Goal: Task Accomplishment & Management: Complete application form

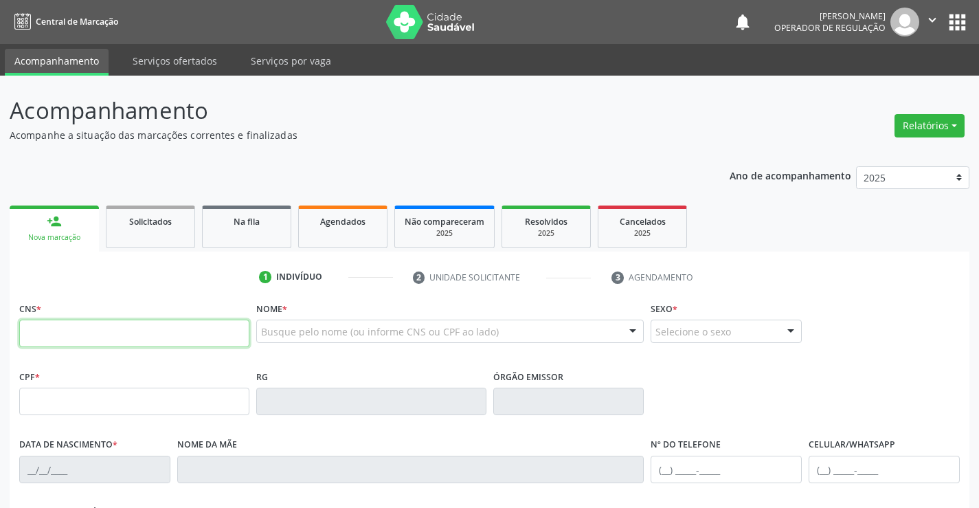
click at [64, 328] on input "text" at bounding box center [134, 332] width 230 height 27
type input "700 0037 8313 4204"
type input "379046271"
type input "[DATE]"
type input "[PHONE_NUMBER]"
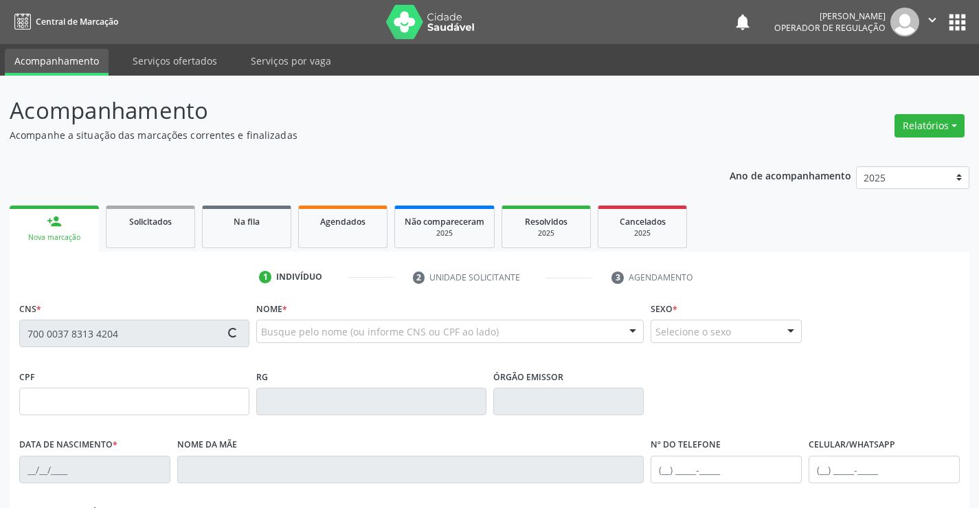
type input "S/N"
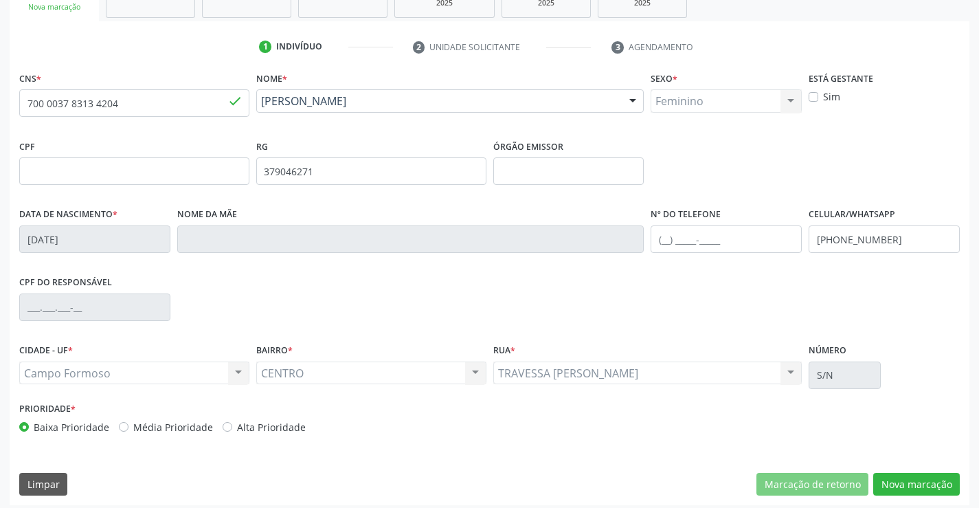
scroll to position [237, 0]
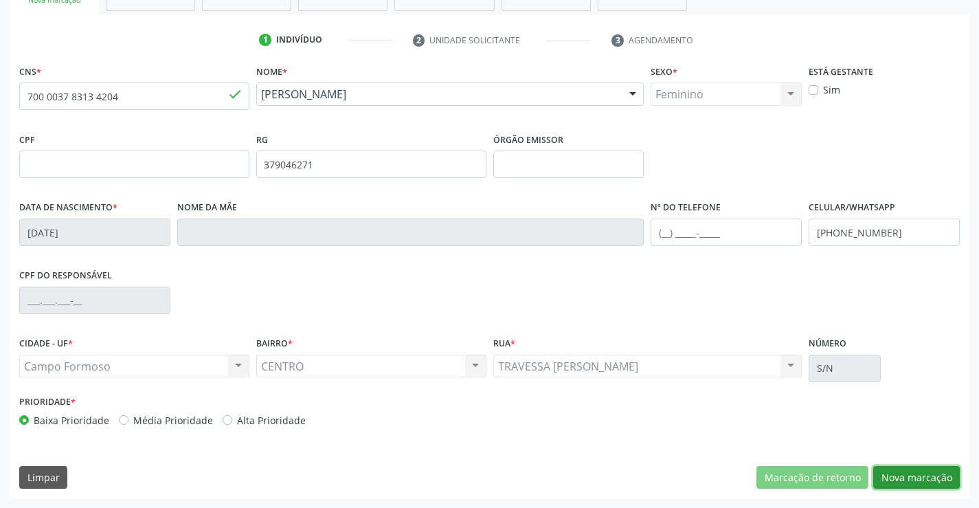
drag, startPoint x: 891, startPoint y: 477, endPoint x: 891, endPoint y: 470, distance: 7.6
click at [892, 477] on button "Nova marcação" at bounding box center [916, 477] width 87 height 23
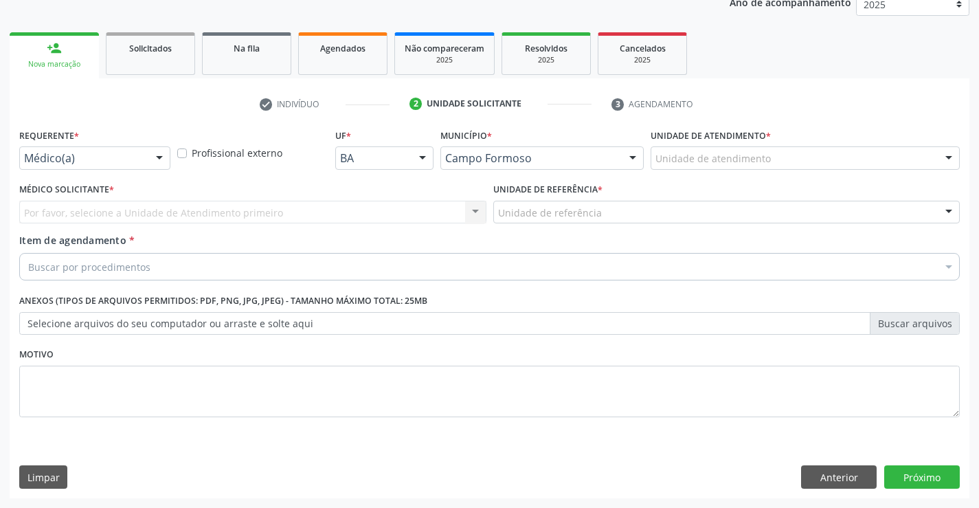
scroll to position [173, 0]
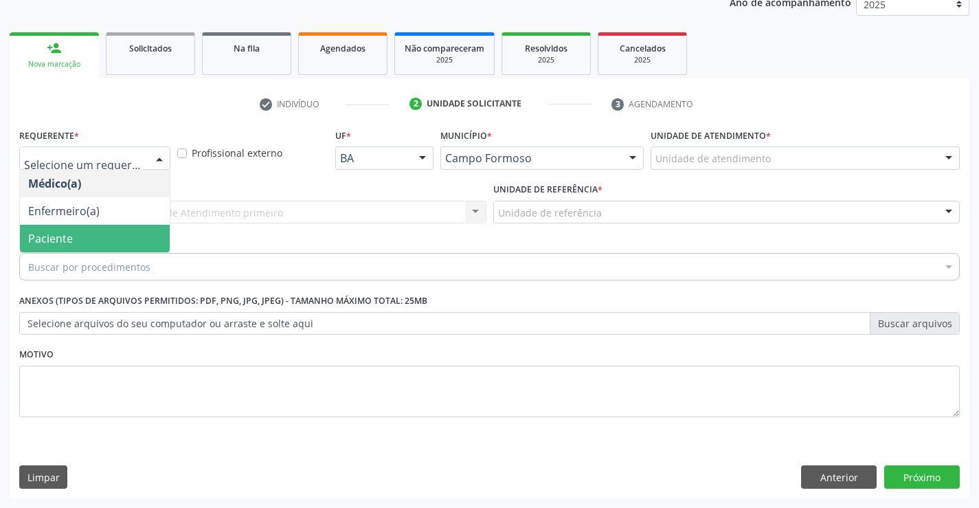
click at [76, 236] on span "Paciente" at bounding box center [95, 238] width 150 height 27
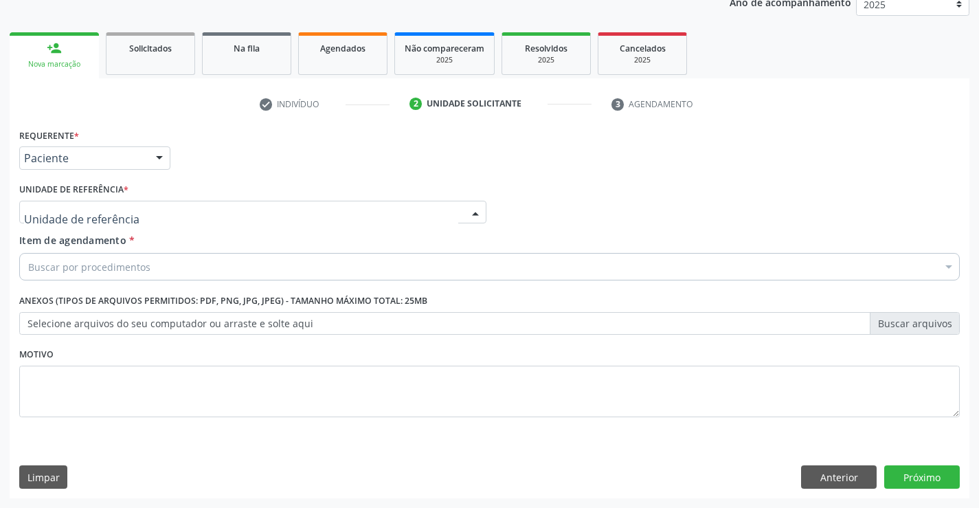
click at [125, 215] on div at bounding box center [252, 212] width 467 height 23
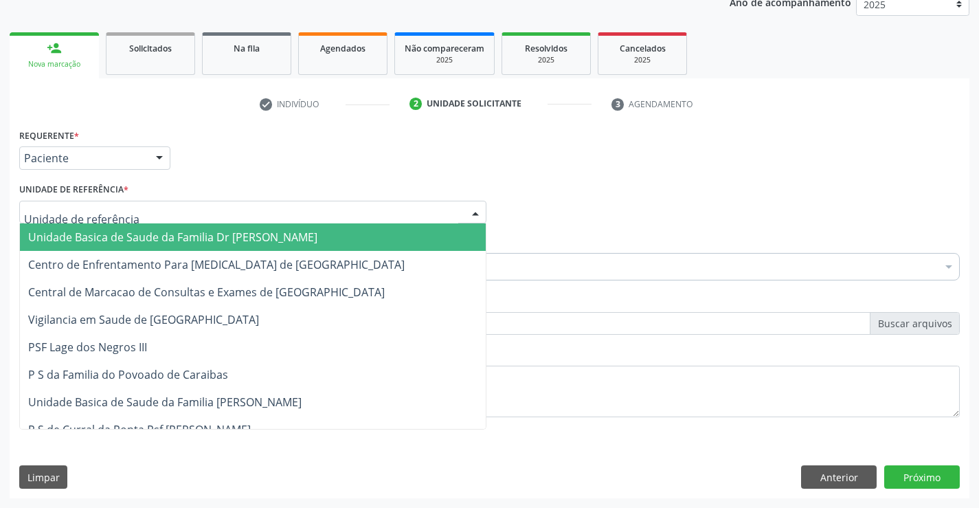
click at [116, 231] on span "Unidade Basica de Saude da Familia Dr [PERSON_NAME]" at bounding box center [172, 236] width 289 height 15
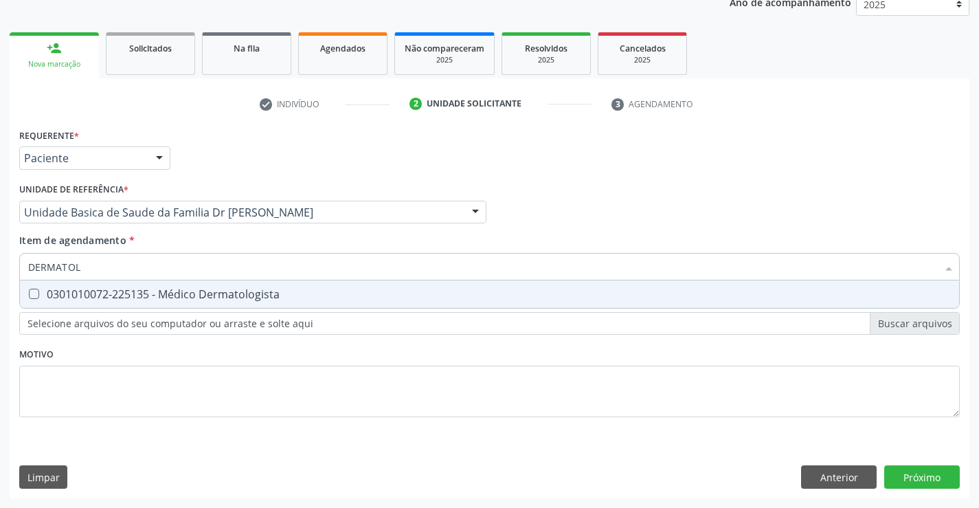
type input "DERMATOLO"
click at [157, 303] on span "0301010072-225135 - Médico Dermatologista" at bounding box center [489, 293] width 939 height 27
checkbox Dermatologista "true"
click at [909, 470] on div "Requerente * Paciente Médico(a) Enfermeiro(a) Paciente Nenhum resultado encontr…" at bounding box center [490, 311] width 960 height 373
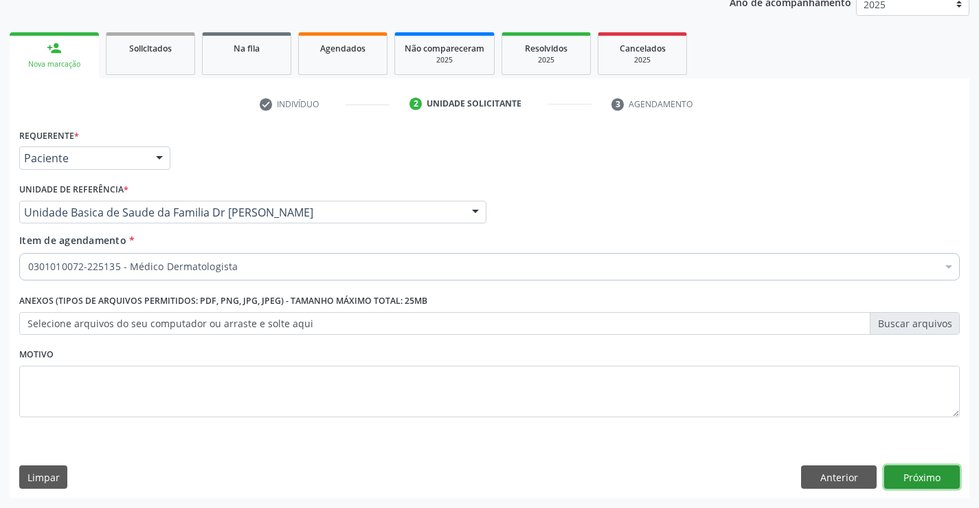
click at [933, 481] on button "Próximo" at bounding box center [922, 476] width 76 height 23
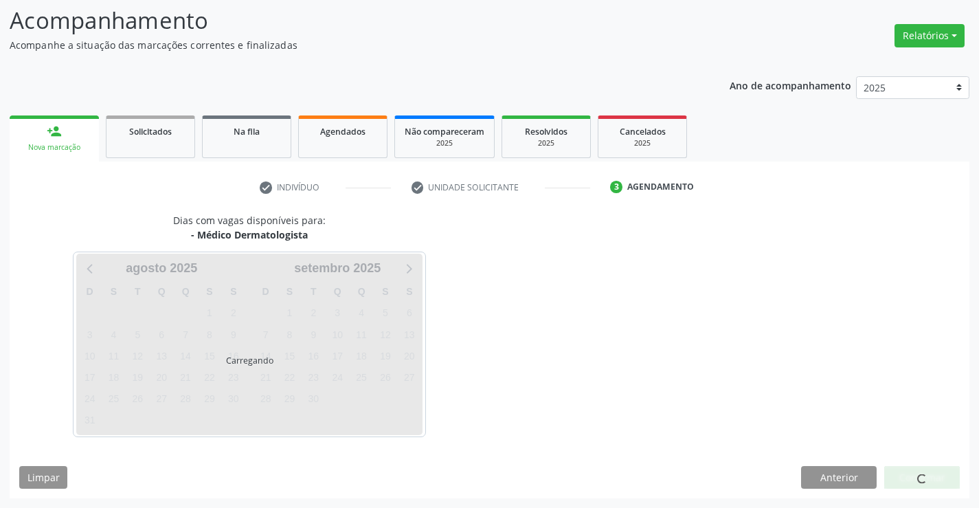
scroll to position [90, 0]
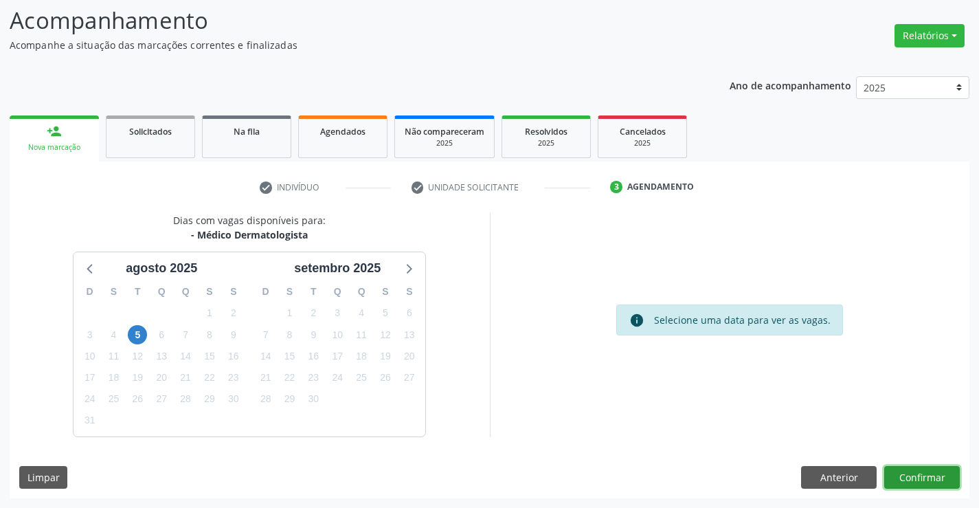
click at [921, 482] on button "Confirmar" at bounding box center [922, 477] width 76 height 23
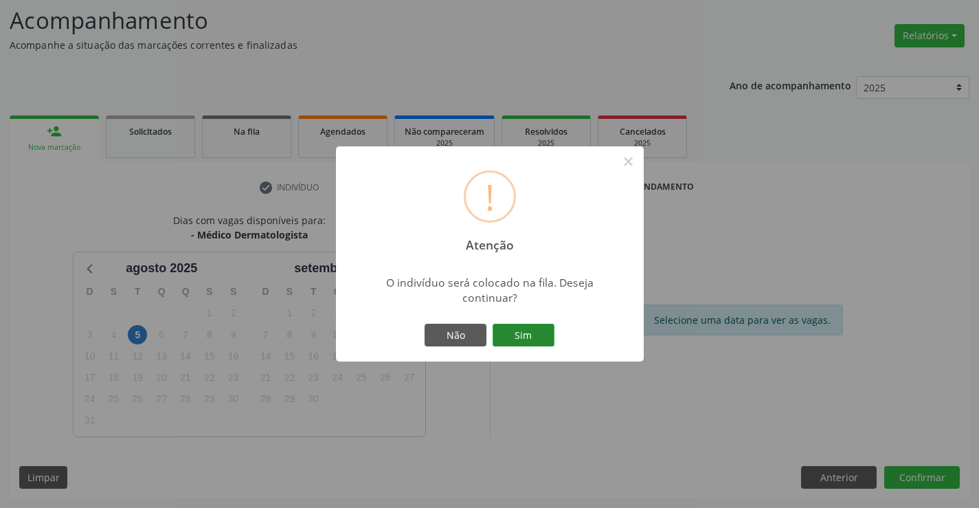
click at [519, 336] on button "Sim" at bounding box center [524, 335] width 62 height 23
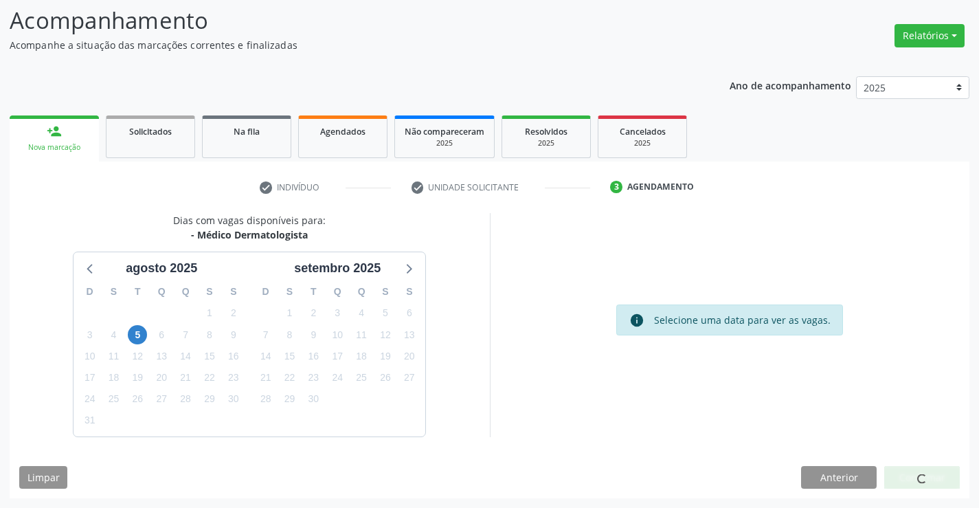
scroll to position [0, 0]
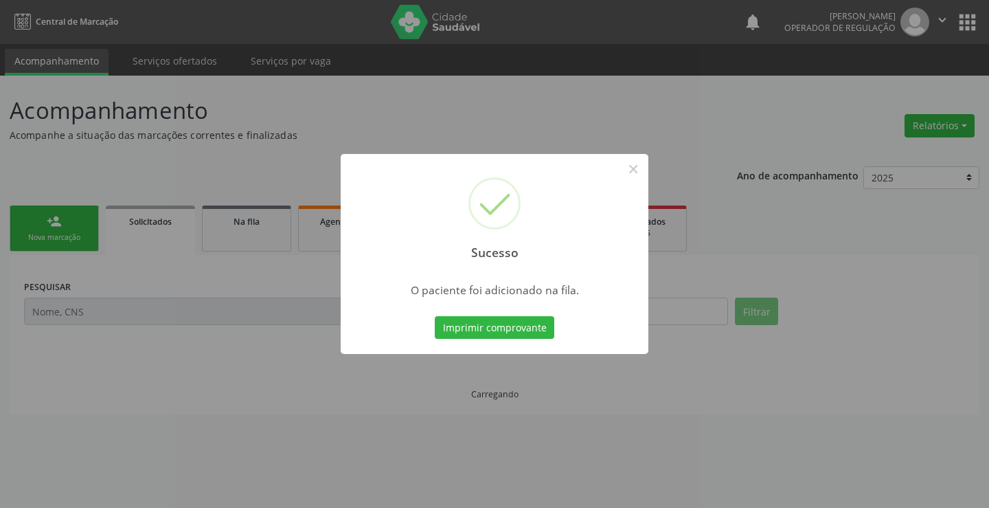
click at [519, 336] on button "Imprimir comprovante" at bounding box center [495, 327] width 120 height 23
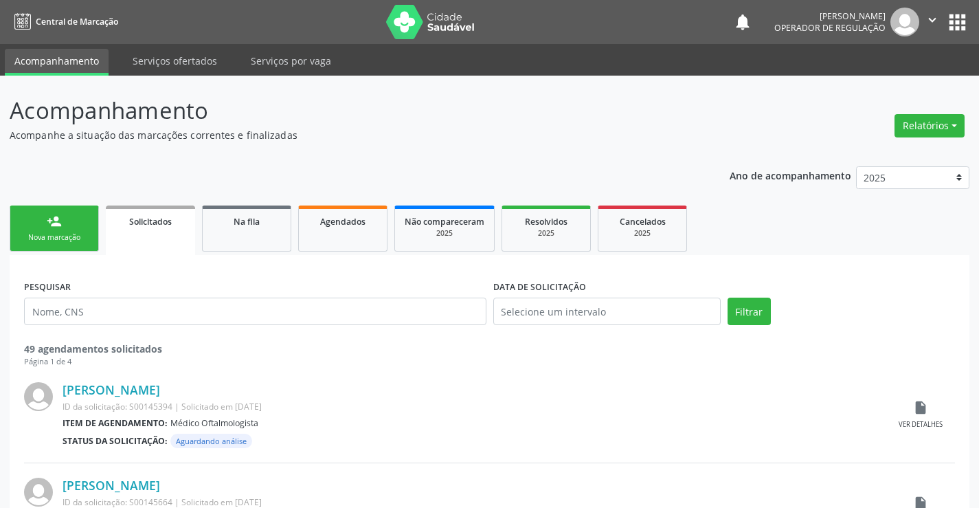
click at [65, 214] on link "person_add Nova marcação" at bounding box center [54, 228] width 89 height 46
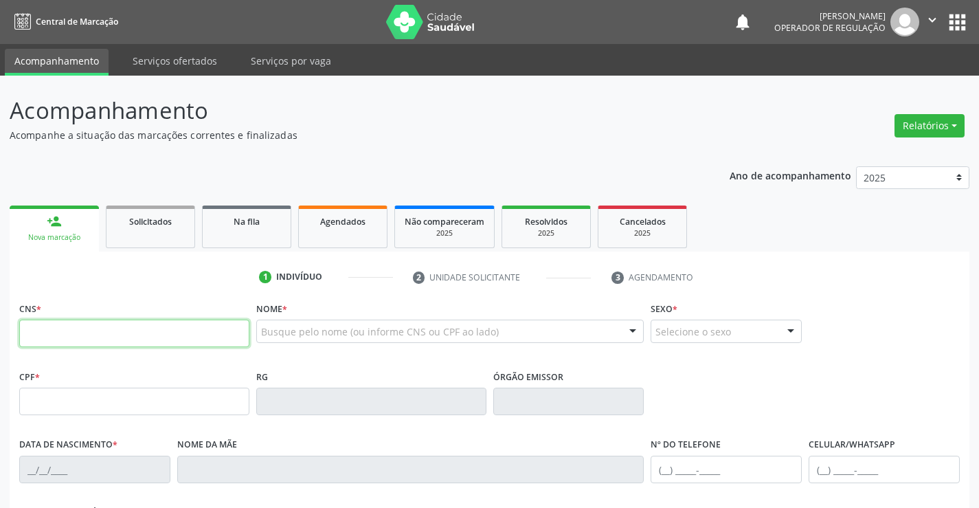
click at [76, 346] on input "text" at bounding box center [134, 332] width 230 height 27
type input "706 0003 0197 8240"
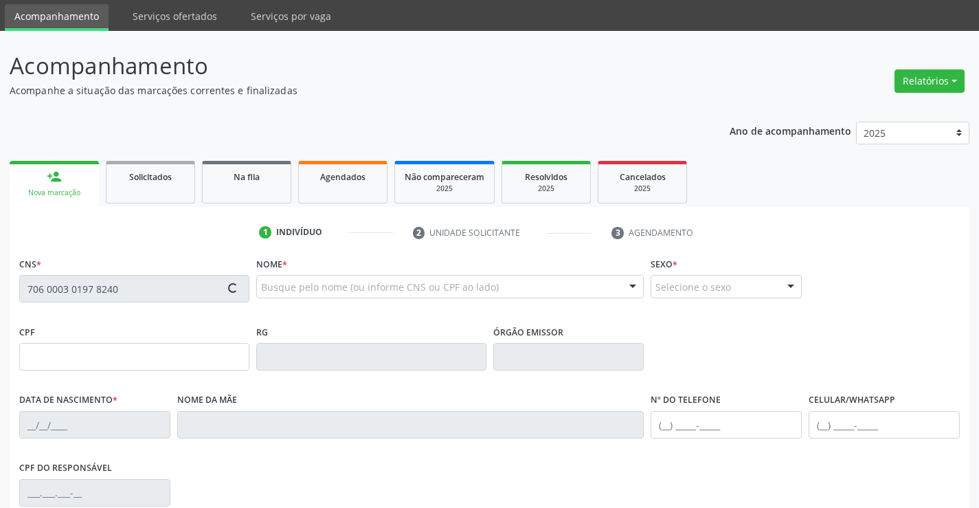
scroll to position [69, 0]
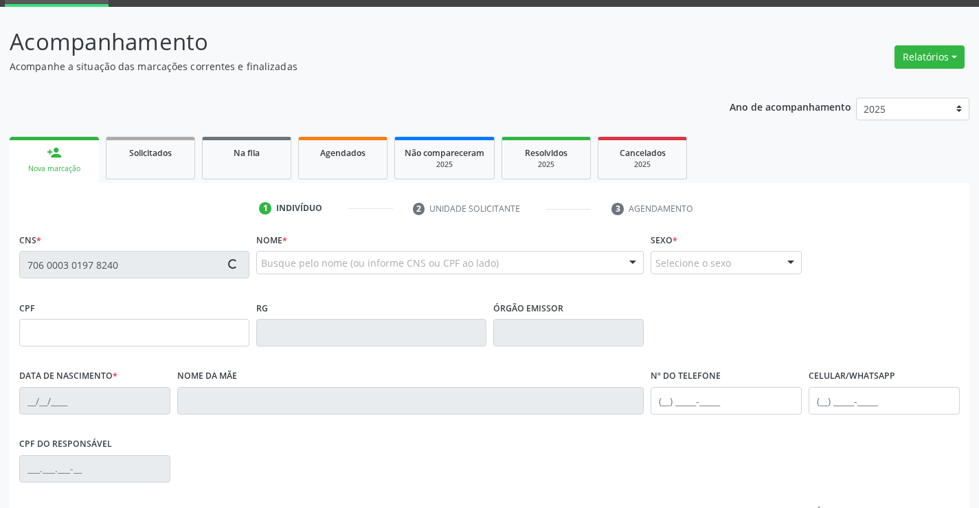
type input "[DATE]"
type input "[PHONE_NUMBER]"
type input "309"
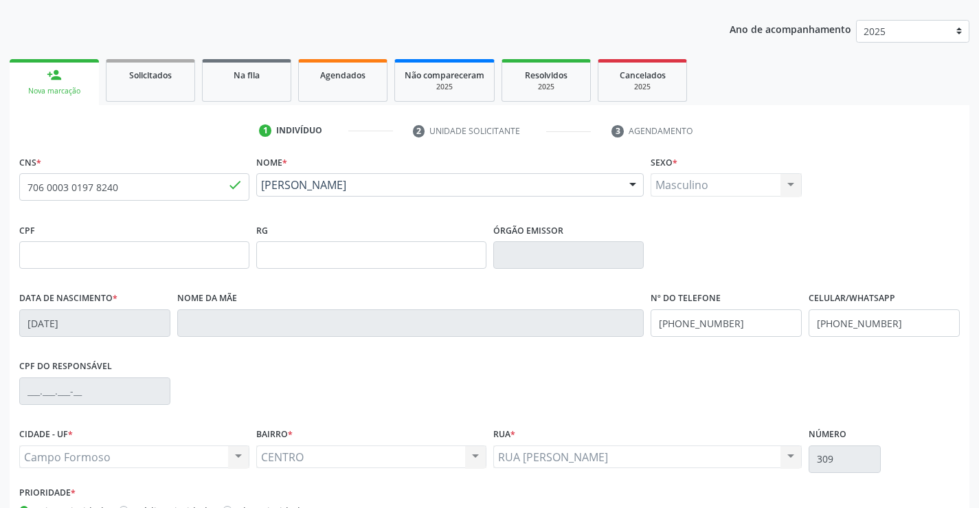
scroll to position [237, 0]
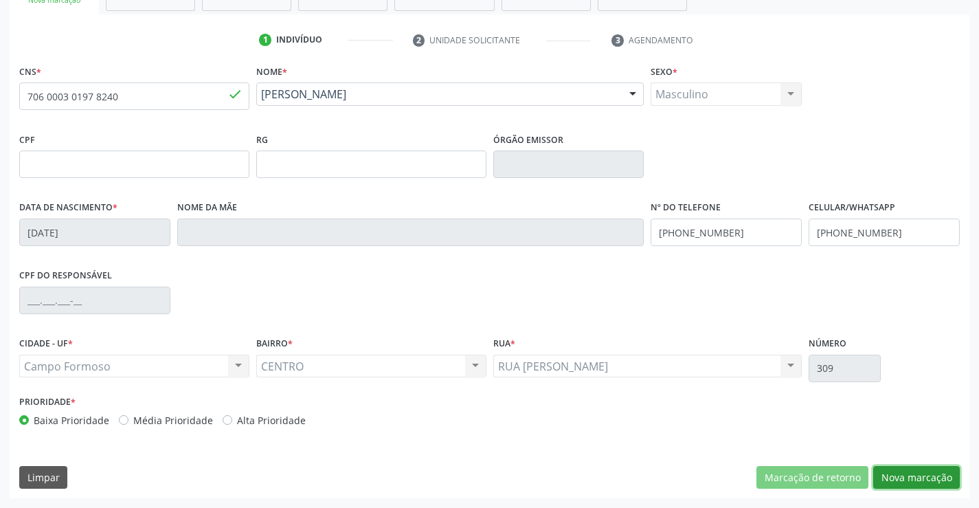
click at [905, 473] on button "Nova marcação" at bounding box center [916, 477] width 87 height 23
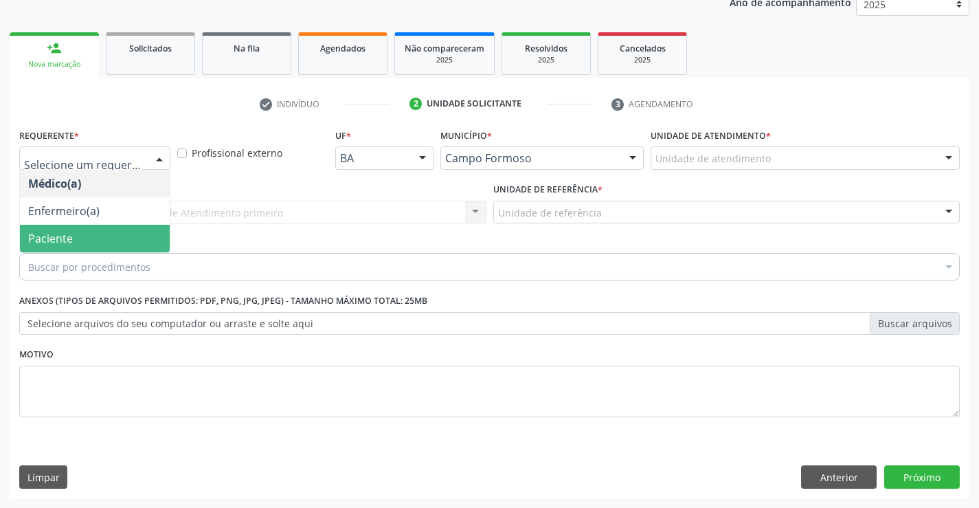
click at [89, 240] on span "Paciente" at bounding box center [95, 238] width 150 height 27
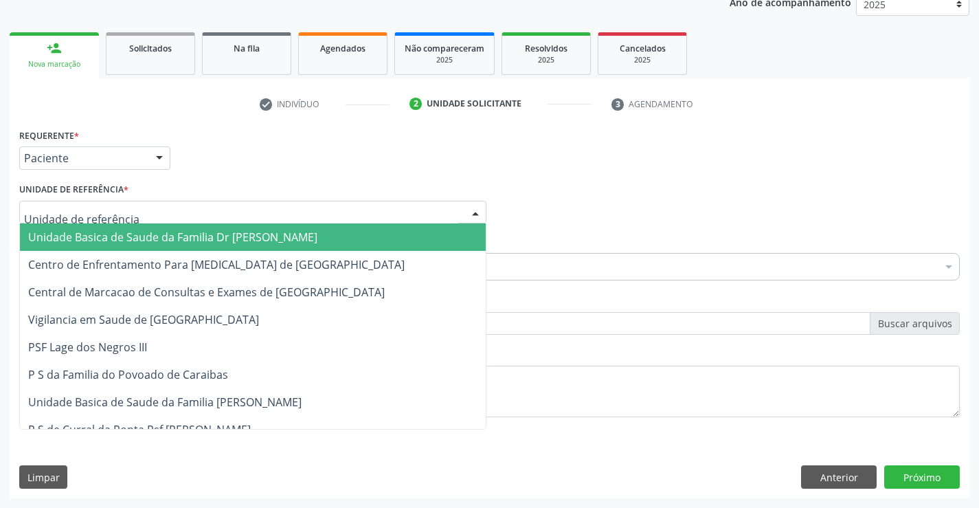
click at [106, 230] on span "Unidade Basica de Saude da Familia Dr [PERSON_NAME]" at bounding box center [172, 236] width 289 height 15
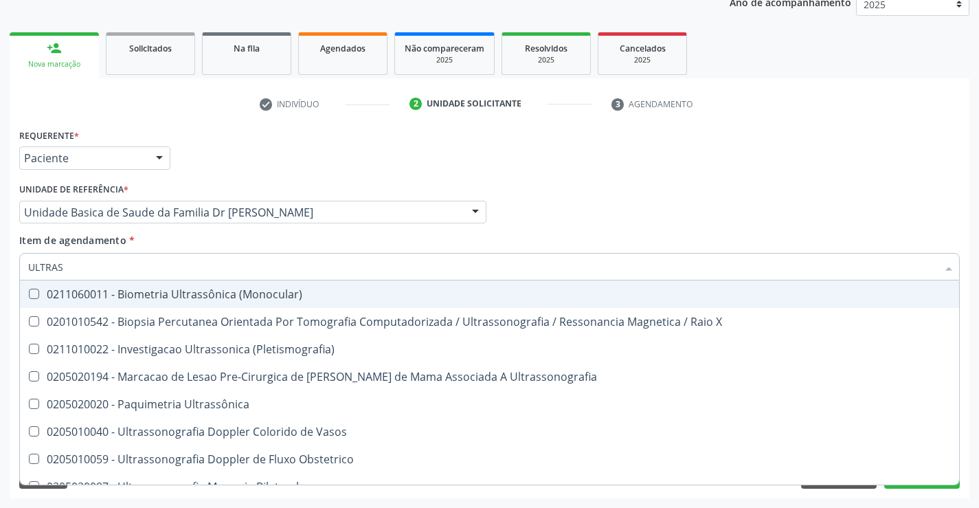
type input "ULTRASS"
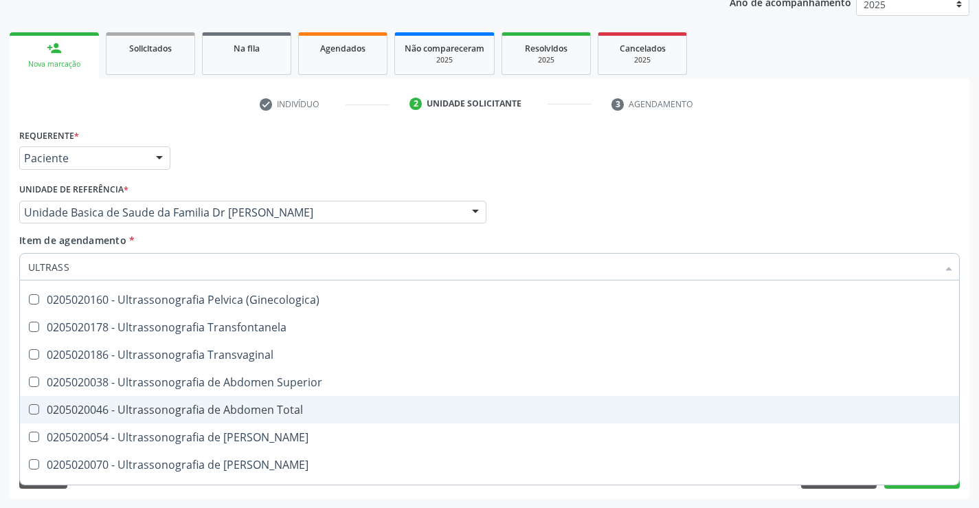
scroll to position [291, 0]
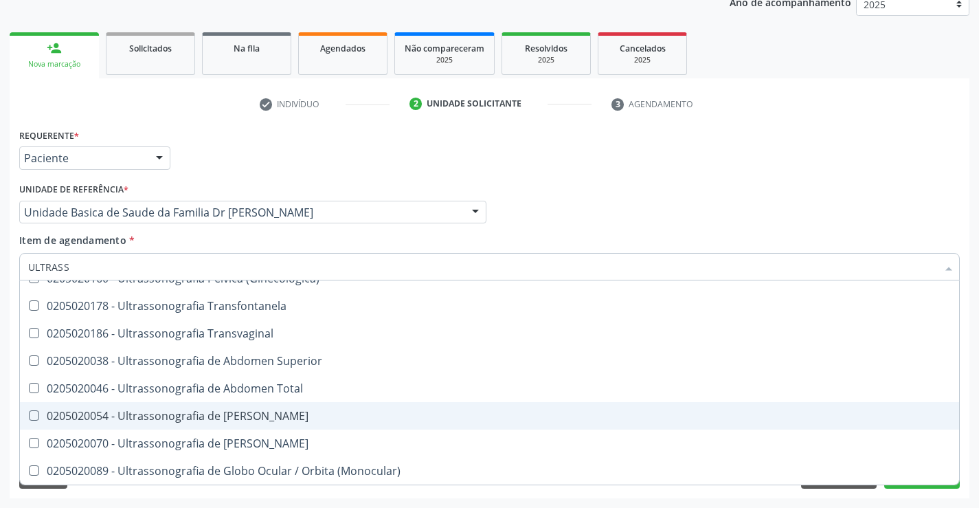
click at [306, 417] on div "0205020054 - Ultrassonografia de [PERSON_NAME]" at bounding box center [489, 415] width 923 height 11
checkbox Urinario "true"
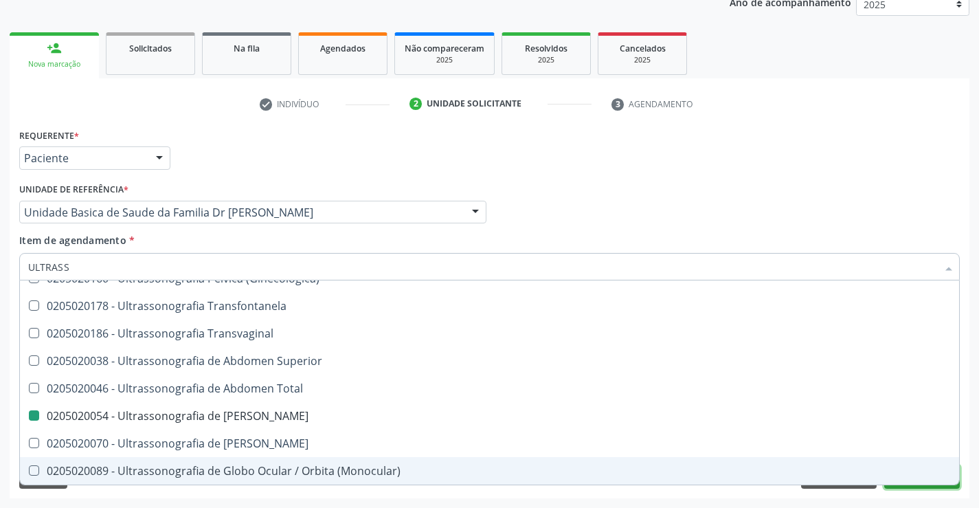
click at [926, 487] on button "Próximo" at bounding box center [922, 476] width 76 height 23
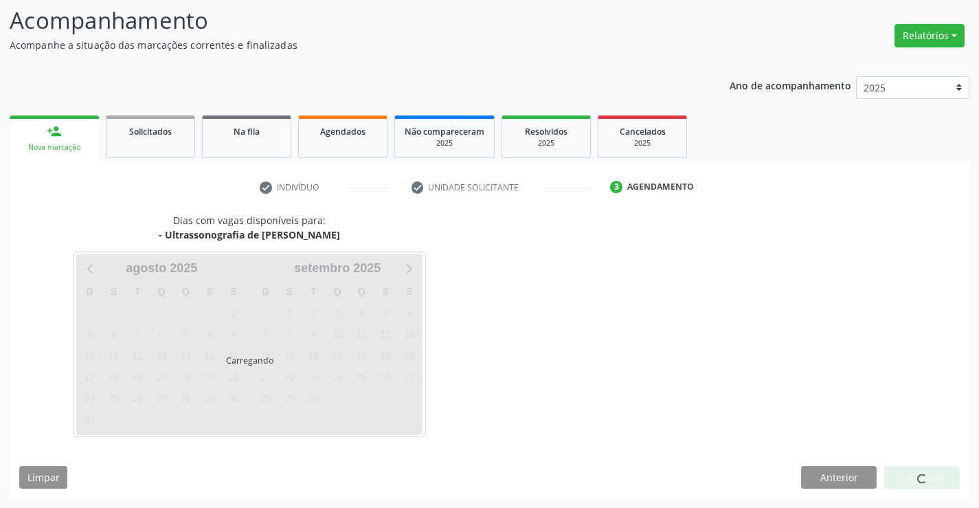
scroll to position [0, 0]
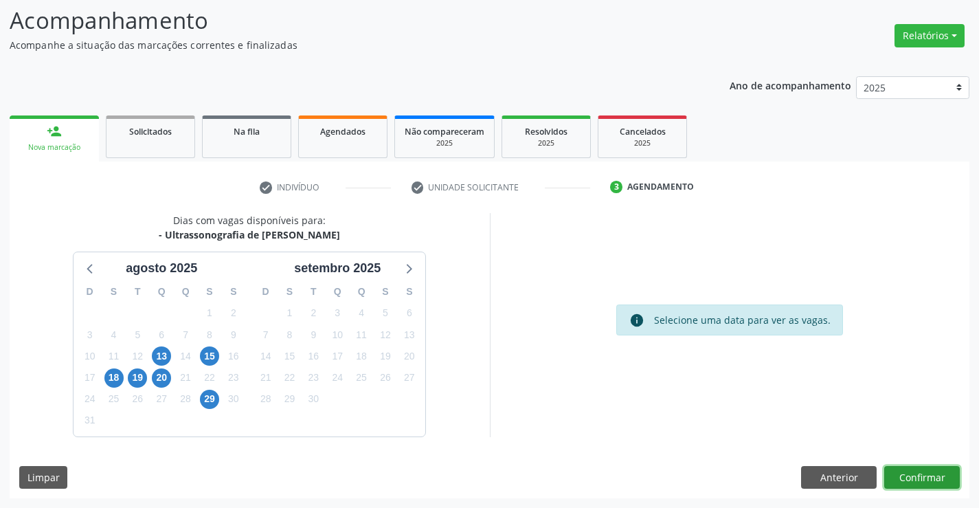
click at [926, 479] on button "Confirmar" at bounding box center [922, 477] width 76 height 23
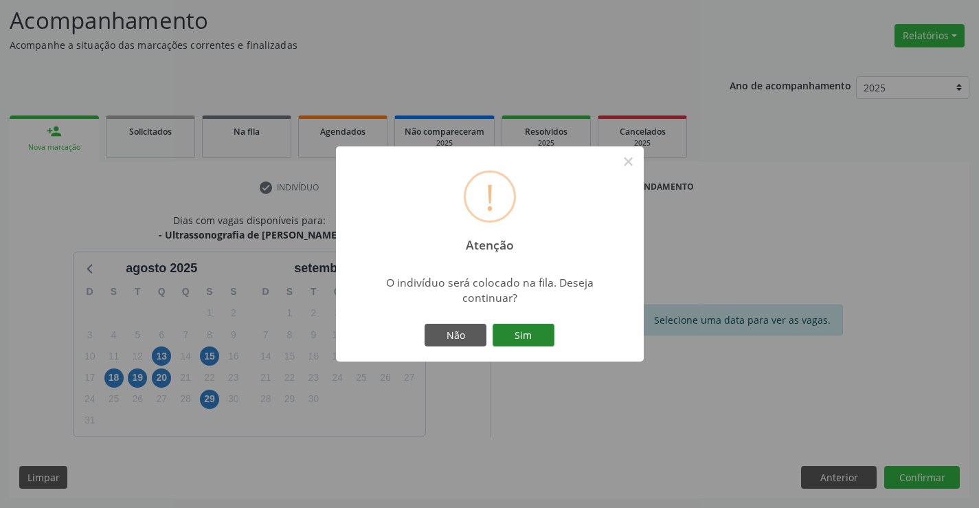
click at [537, 337] on button "Sim" at bounding box center [524, 335] width 62 height 23
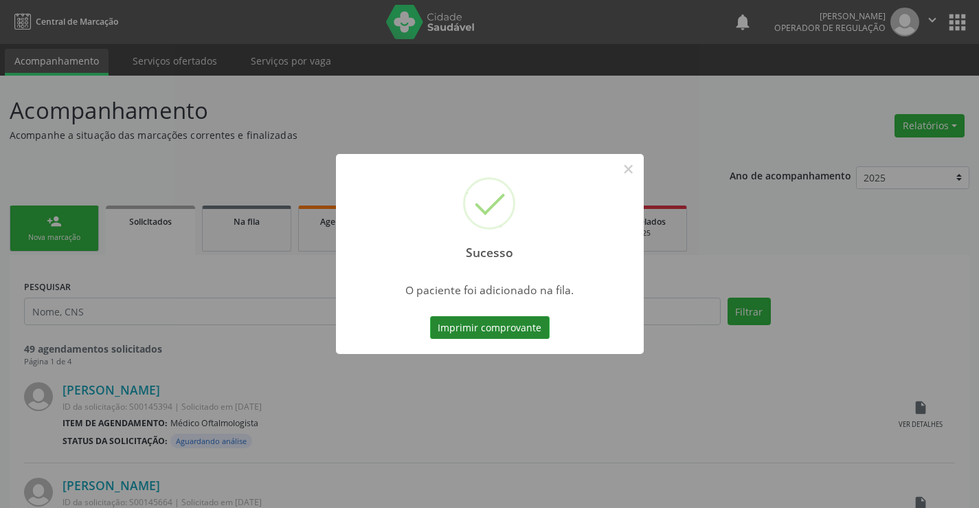
click at [507, 328] on button "Imprimir comprovante" at bounding box center [490, 327] width 120 height 23
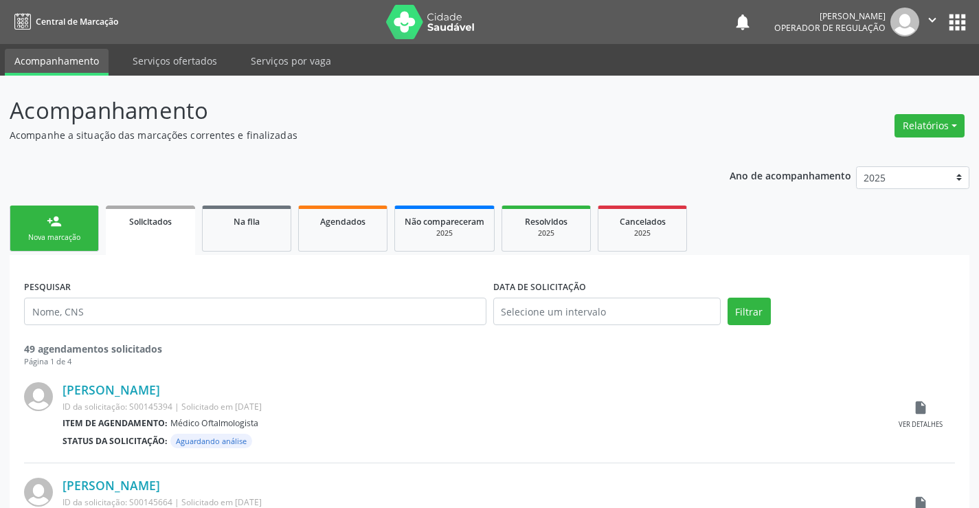
click at [70, 223] on link "person_add Nova marcação" at bounding box center [54, 228] width 89 height 46
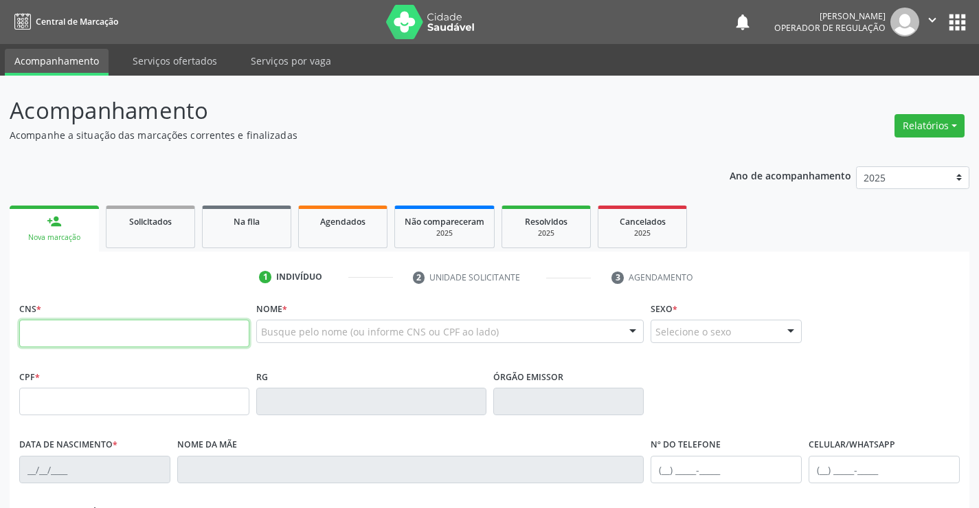
click at [70, 329] on input "text" at bounding box center [134, 332] width 230 height 27
type input "707 4080 0978 0276"
type input "1669641317"
type input "[DATE]"
type input "[PHONE_NUMBER]"
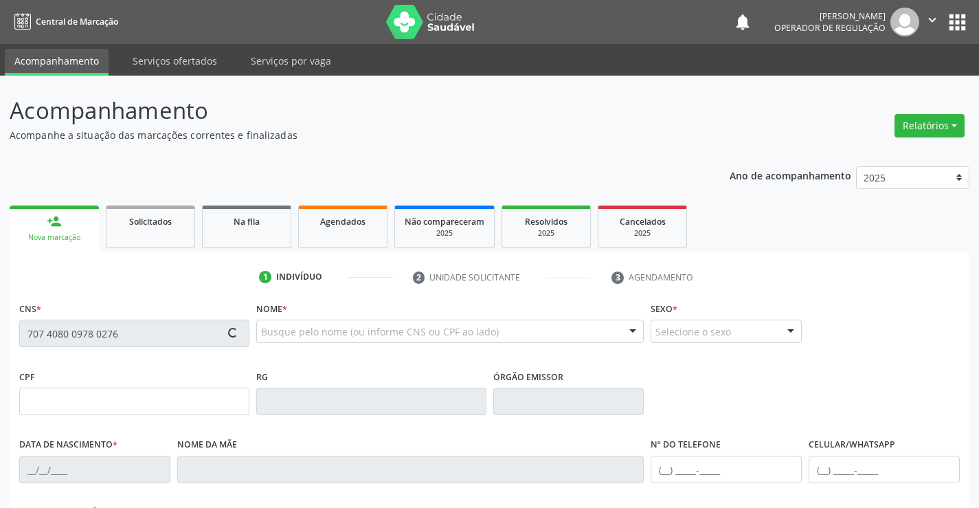
type input "S/N"
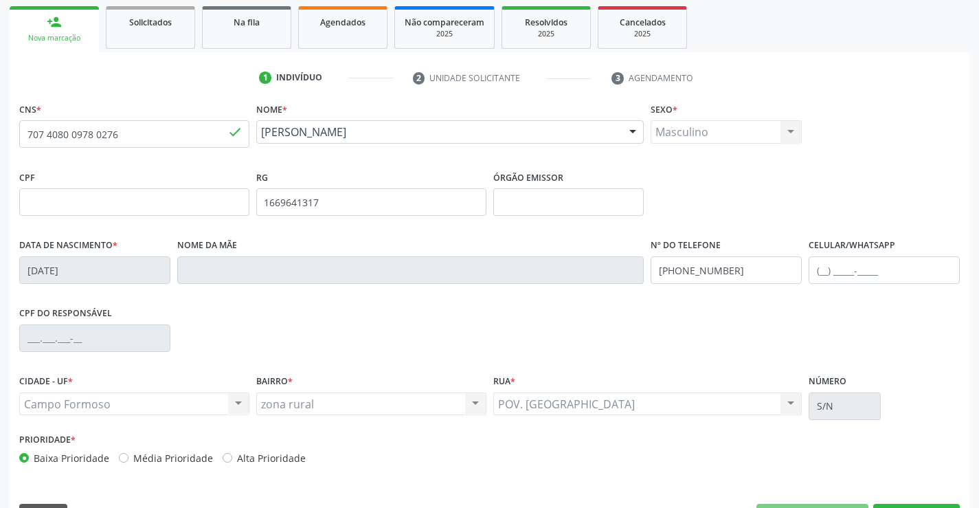
scroll to position [206, 0]
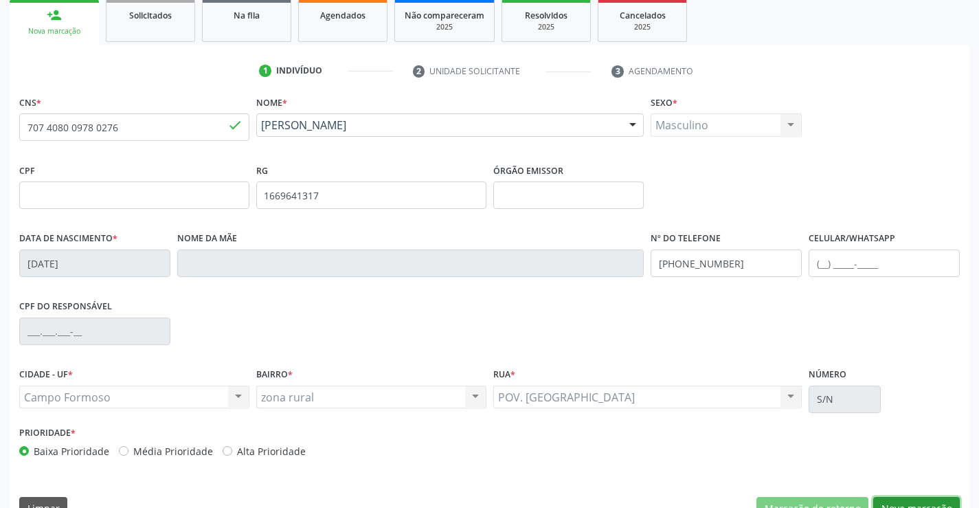
click at [917, 497] on button "Nova marcação" at bounding box center [916, 508] width 87 height 23
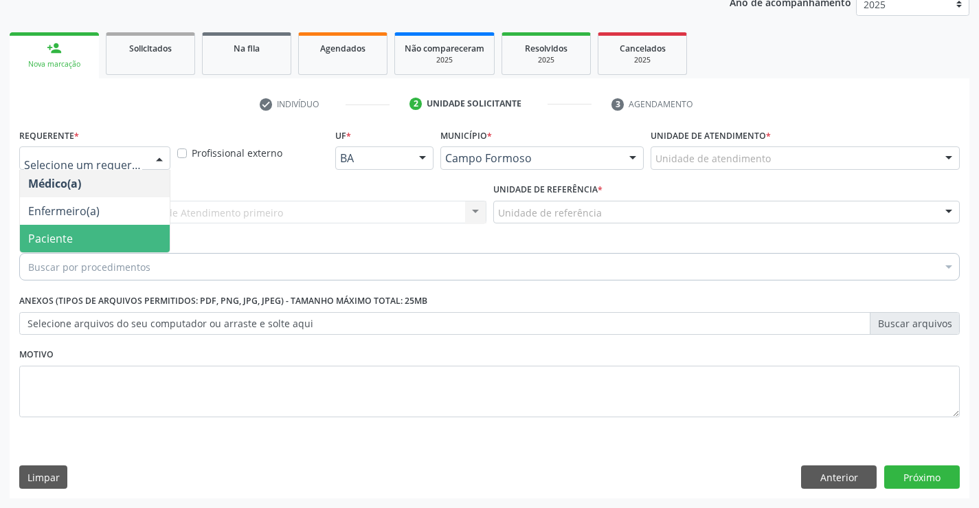
click at [102, 234] on span "Paciente" at bounding box center [95, 238] width 150 height 27
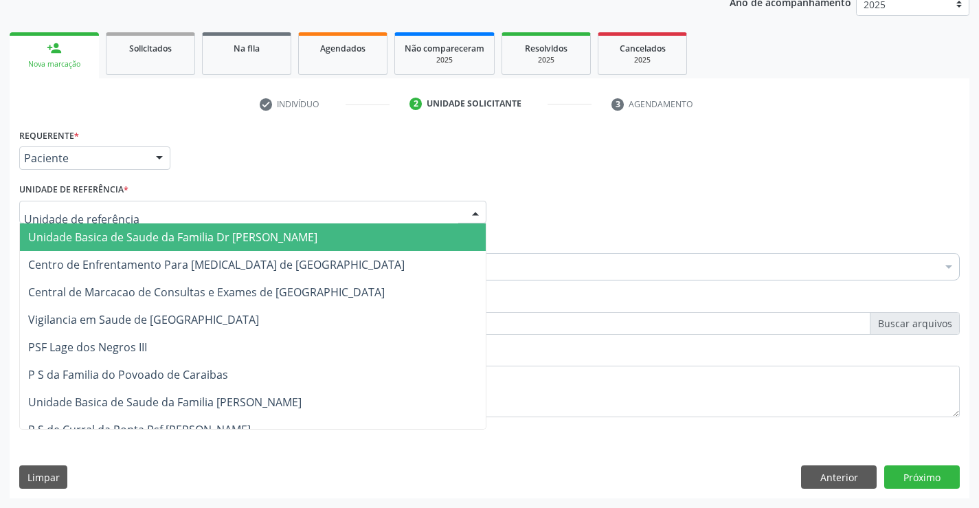
click at [114, 232] on span "Unidade Basica de Saude da Familia Dr [PERSON_NAME]" at bounding box center [172, 236] width 289 height 15
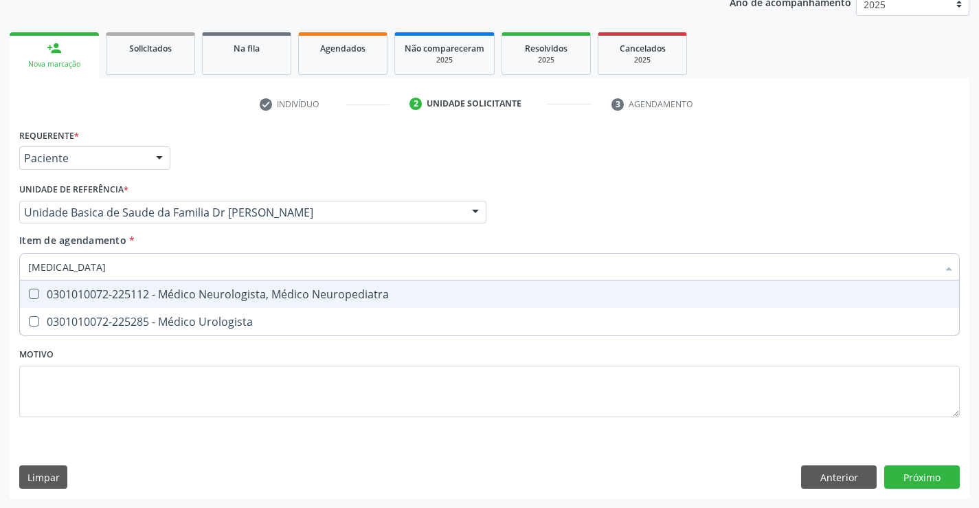
type input "UROLOGISTA"
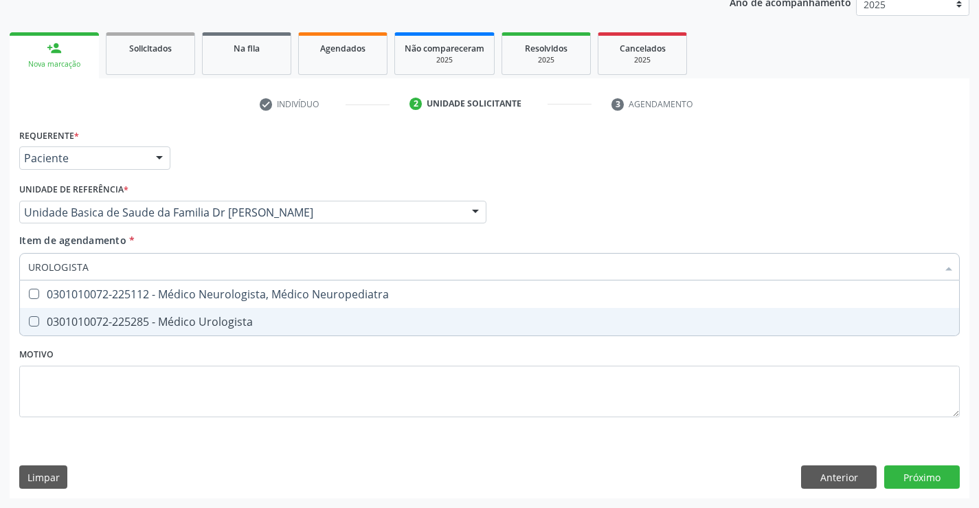
click at [206, 324] on div "0301010072-225285 - Médico Urologista" at bounding box center [489, 321] width 923 height 11
checkbox Urologista "true"
click at [916, 473] on div "Requerente * Paciente Médico(a) Enfermeiro(a) Paciente Nenhum resultado encontr…" at bounding box center [490, 311] width 960 height 373
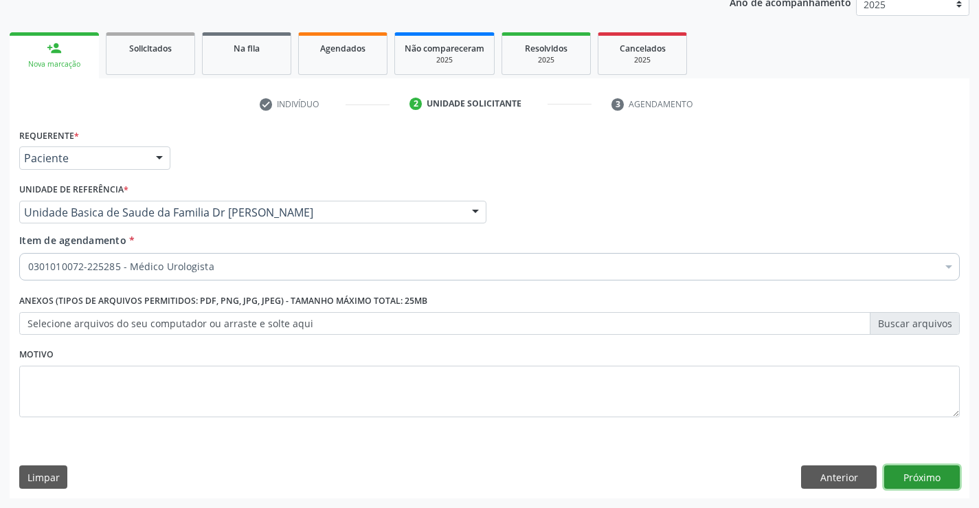
click at [916, 473] on button "Próximo" at bounding box center [922, 476] width 76 height 23
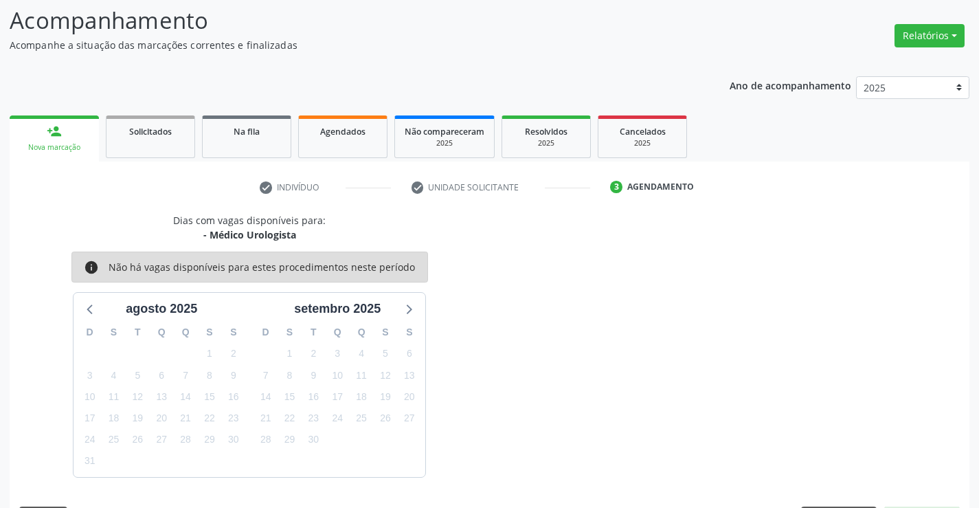
scroll to position [131, 0]
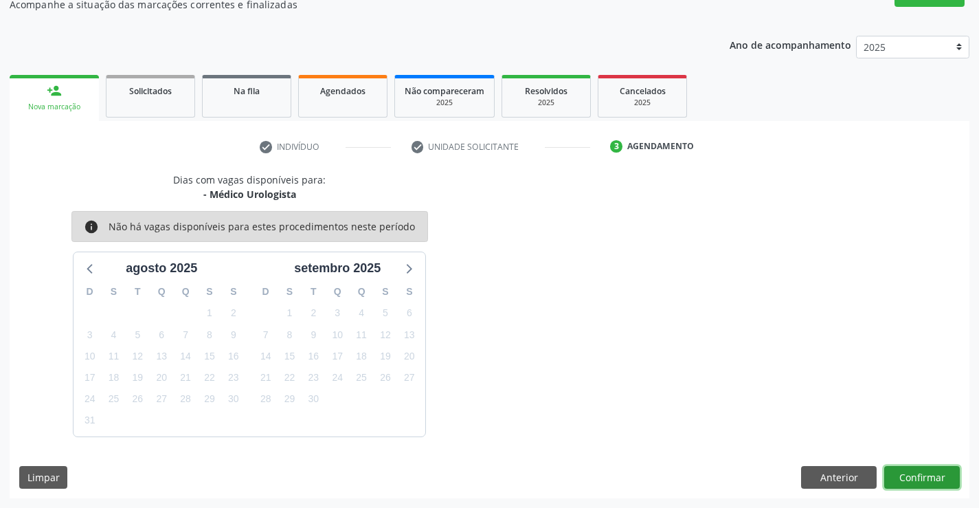
click at [904, 477] on button "Confirmar" at bounding box center [922, 477] width 76 height 23
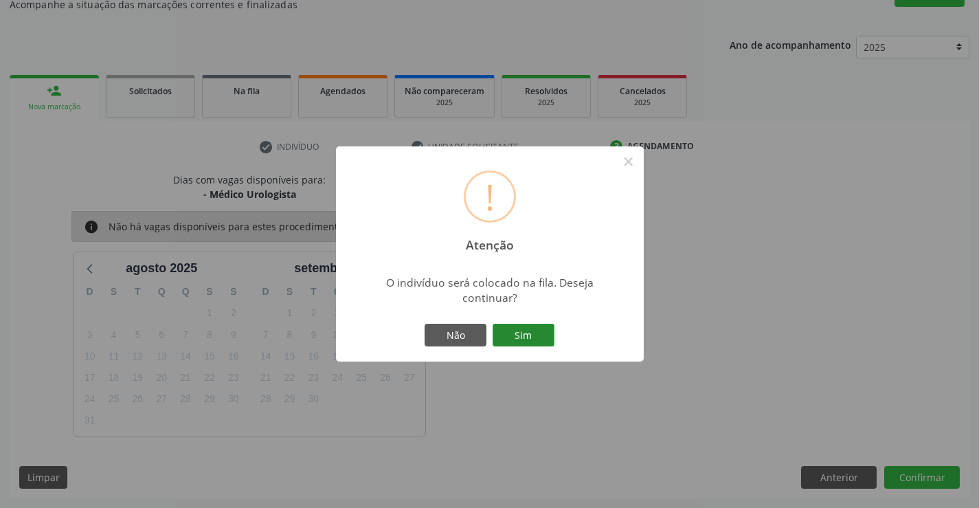
click at [514, 330] on button "Sim" at bounding box center [524, 335] width 62 height 23
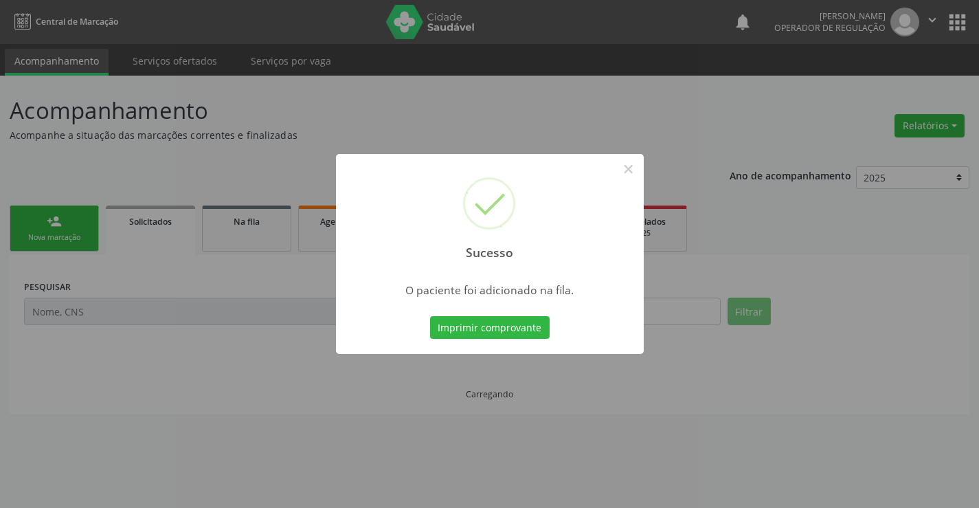
scroll to position [0, 0]
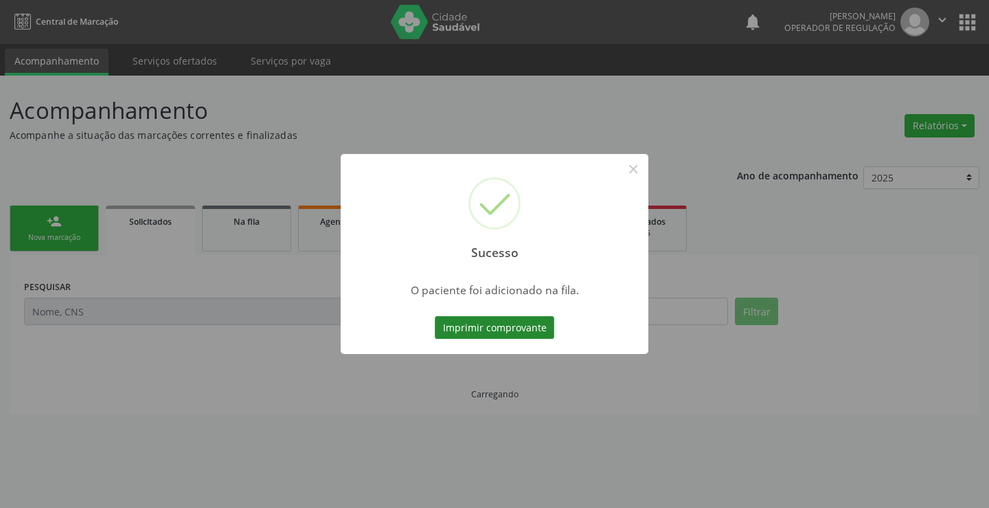
click at [518, 326] on button "Imprimir comprovante" at bounding box center [495, 327] width 120 height 23
